Goal: Information Seeking & Learning: Learn about a topic

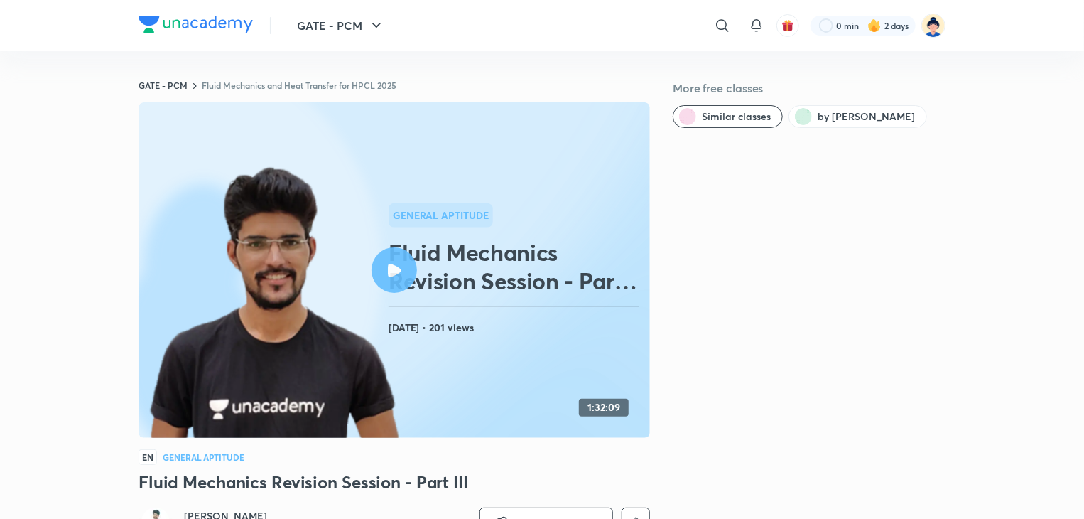
click at [408, 276] on div at bounding box center [394, 269] width 45 height 45
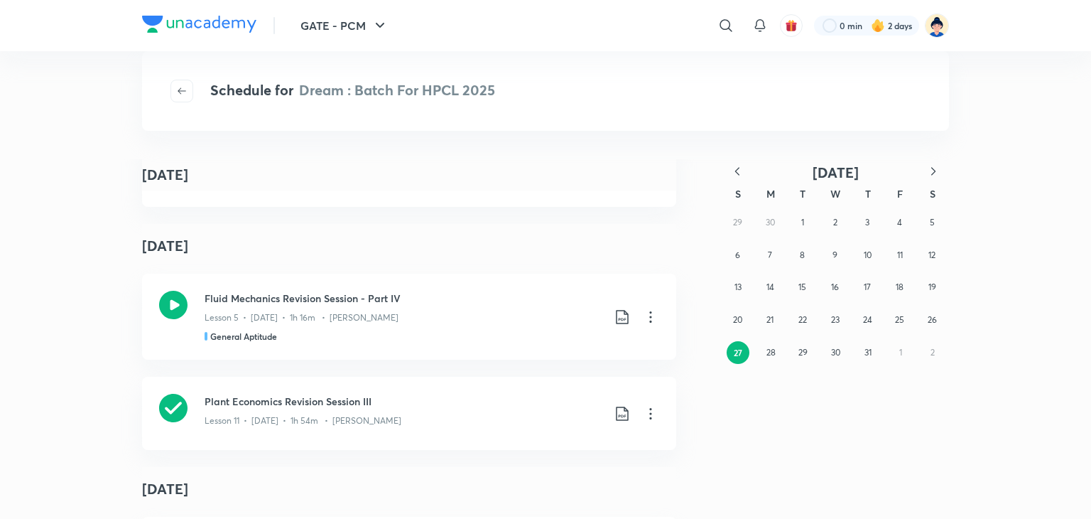
scroll to position [3266, 0]
click at [167, 302] on icon at bounding box center [173, 302] width 28 height 28
